Goal: Ask a question

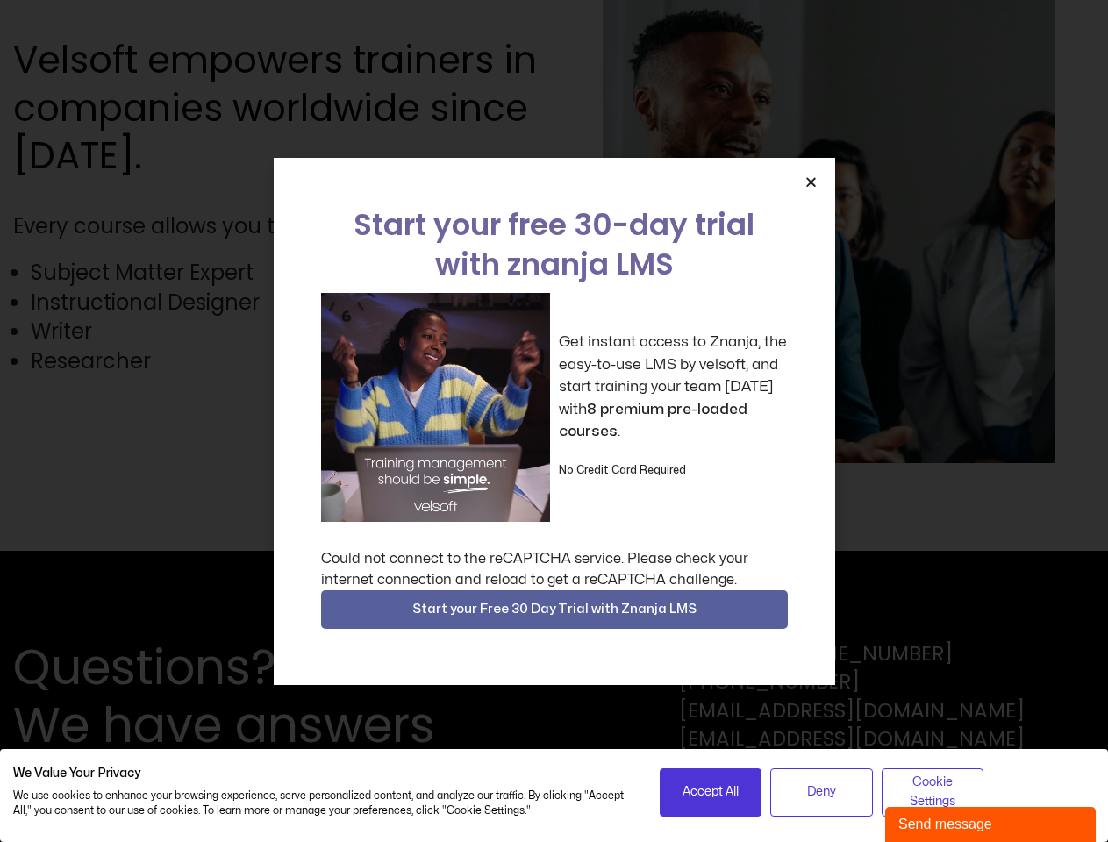
click at [554, 421] on div "Get instant access to Znanja, the easy-to-use LMS by velsoft, and start trainin…" at bounding box center [554, 407] width 467 height 229
click at [811, 182] on icon "Close" at bounding box center [811, 182] width 13 height 13
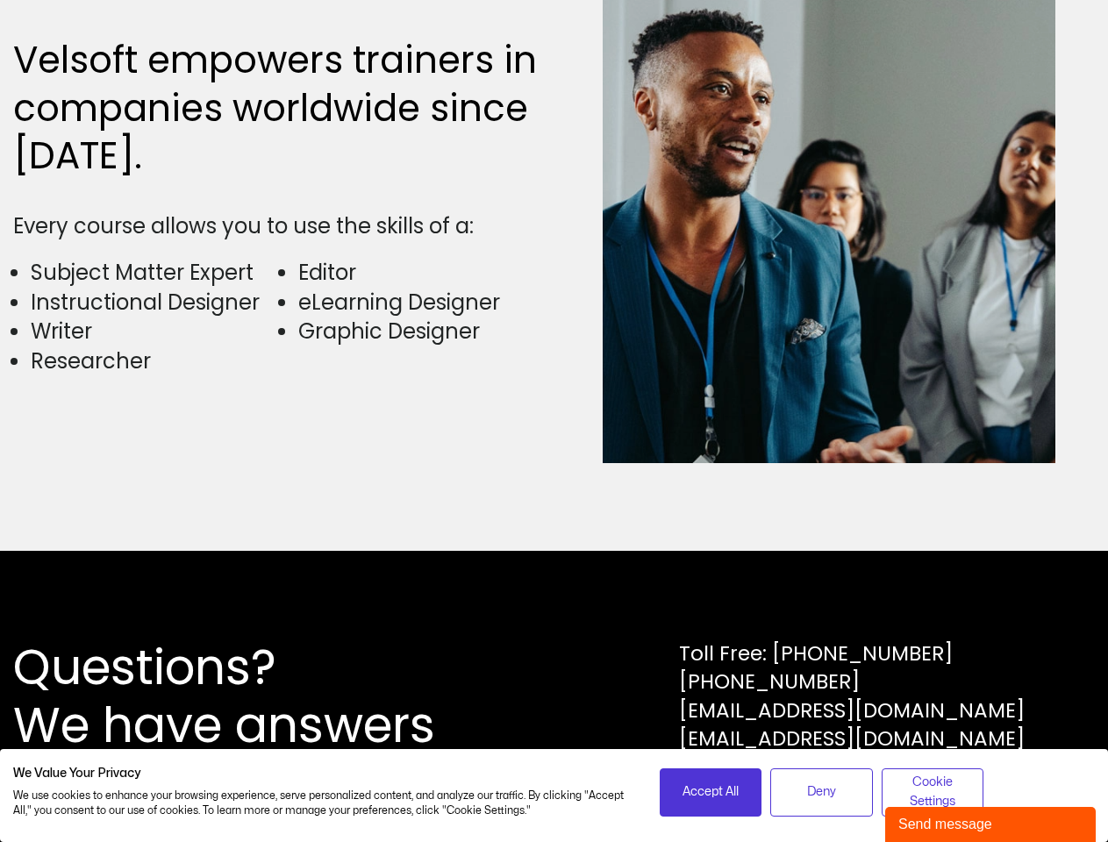
click at [555, 610] on div "Questions? We have answers Toll Free: [PHONE_NUMBER] [PHONE_NUMBER] [EMAIL_ADDR…" at bounding box center [554, 696] width 1108 height 291
click at [711, 792] on span "Accept All" at bounding box center [711, 792] width 56 height 19
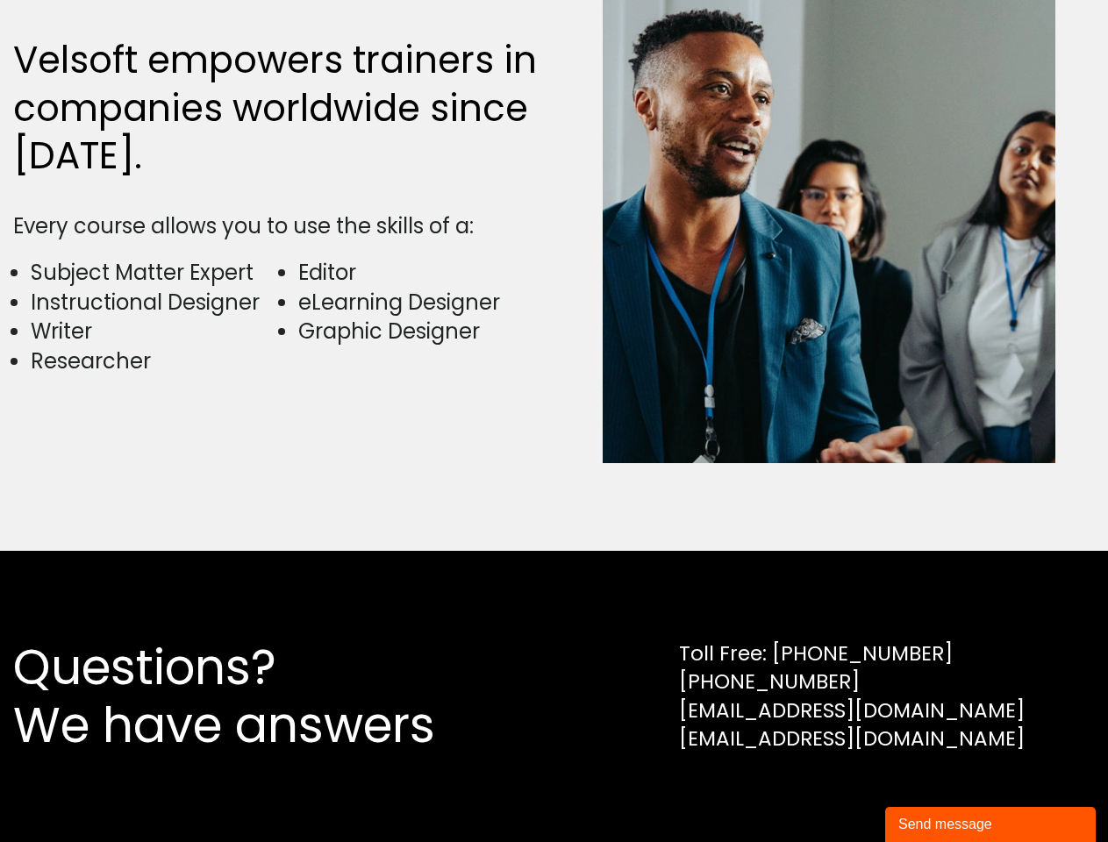
click at [821, 792] on div "Questions? We have answers Toll Free: [PHONE_NUMBER] [PHONE_NUMBER] [EMAIL_ADDR…" at bounding box center [554, 696] width 1108 height 291
click at [933, 792] on div "Questions? We have answers Toll Free: [PHONE_NUMBER] [PHONE_NUMBER] [EMAIL_ADDR…" at bounding box center [554, 696] width 1108 height 291
click at [991, 825] on div "Send message" at bounding box center [991, 824] width 184 height 21
